Goal: Find specific fact: Find specific fact

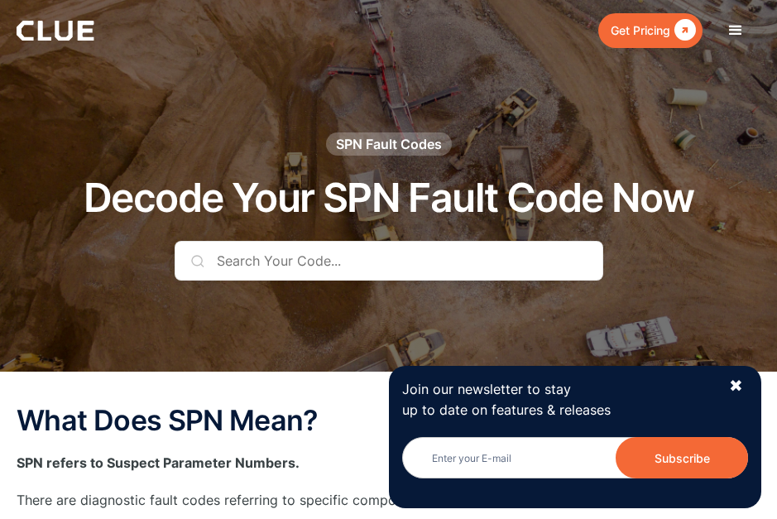
click at [378, 260] on input "text" at bounding box center [389, 261] width 428 height 40
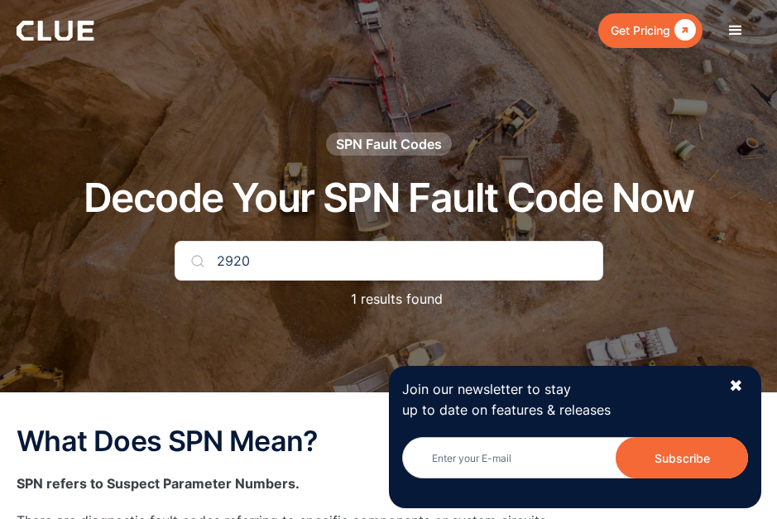
type input "2920"
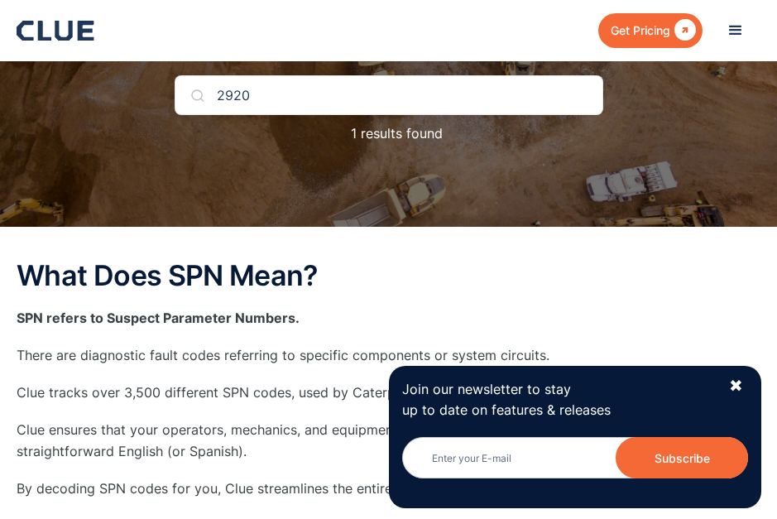
scroll to position [248, 0]
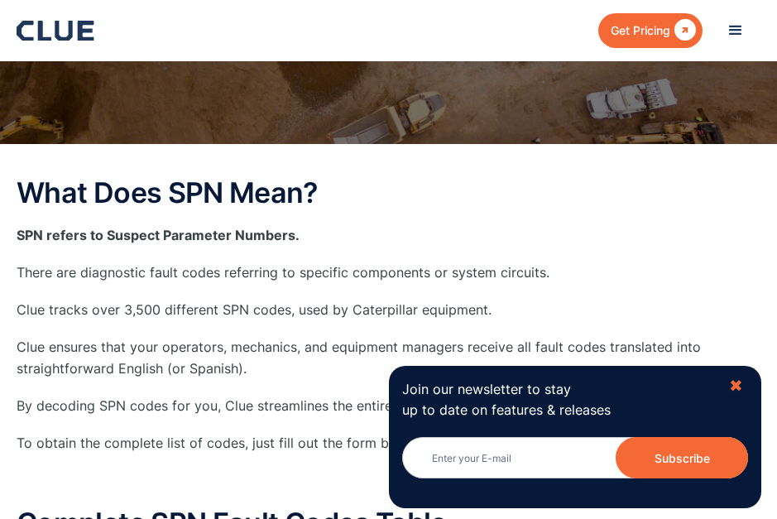
click at [737, 388] on div "✖" at bounding box center [736, 386] width 14 height 21
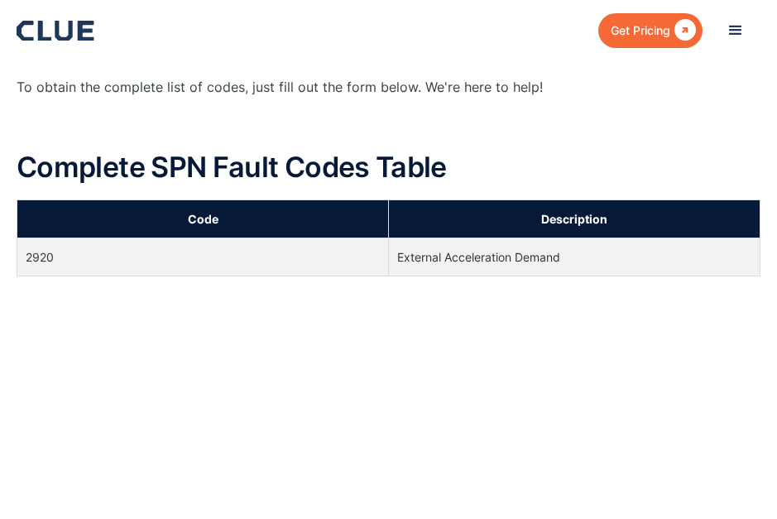
scroll to position [662, 0]
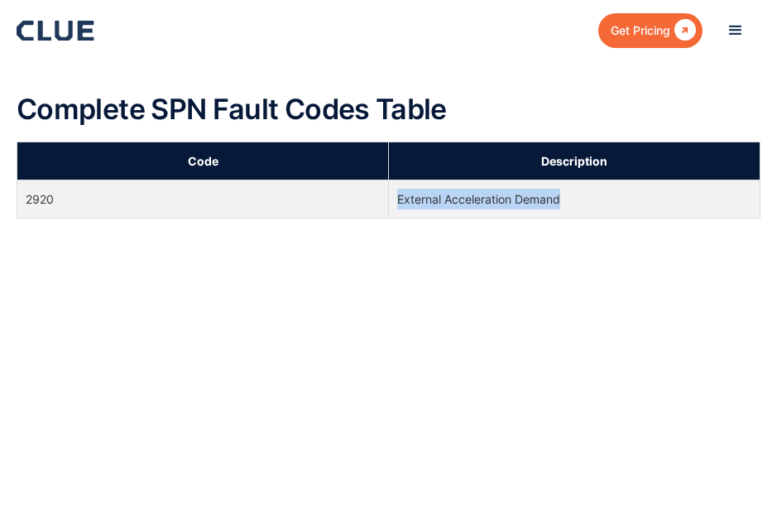
drag, startPoint x: 559, startPoint y: 199, endPoint x: 383, endPoint y: 201, distance: 176.2
click at [383, 201] on tr "2920 External Acceleration Demand" at bounding box center [388, 199] width 743 height 38
click at [565, 213] on td "External Acceleration Demand" at bounding box center [574, 199] width 371 height 38
drag, startPoint x: 561, startPoint y: 194, endPoint x: 396, endPoint y: 199, distance: 164.7
click at [396, 199] on td "External Acceleration Demand" at bounding box center [574, 199] width 371 height 38
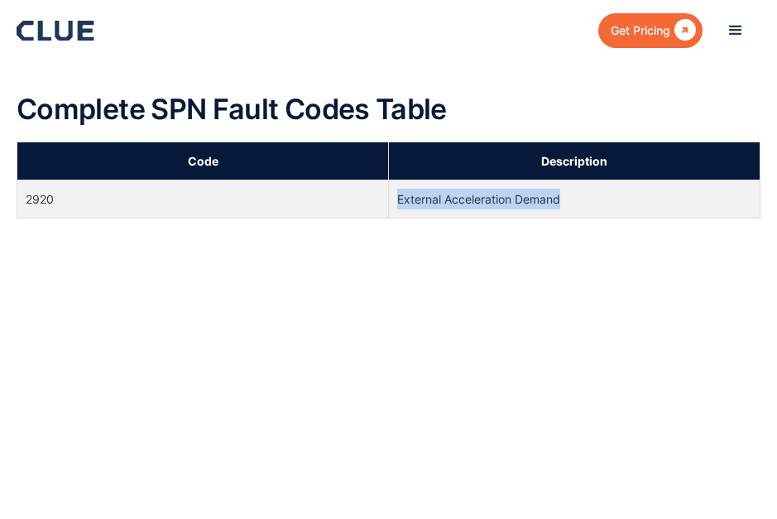
copy td "External Acceleration Demand"
